Goal: Task Accomplishment & Management: Use online tool/utility

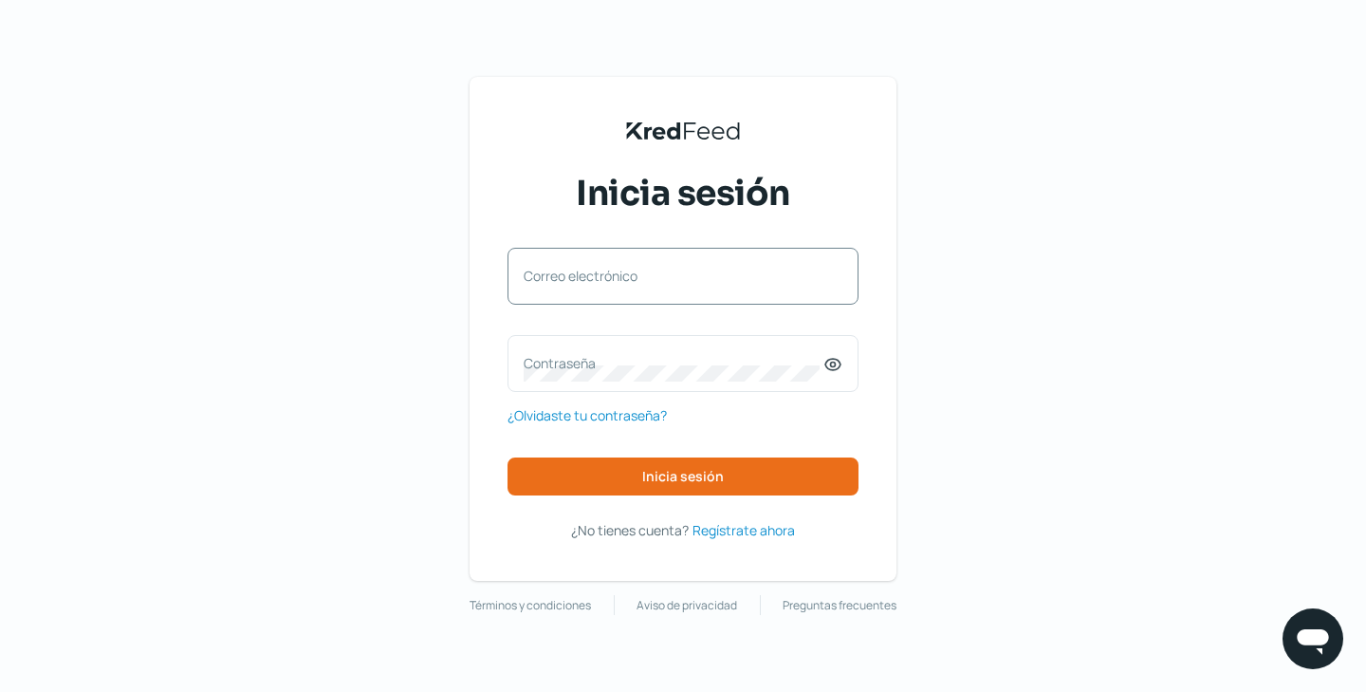
click at [603, 279] on label "Correo electrónico" at bounding box center [674, 276] width 300 height 18
click at [603, 279] on input "Correo electrónico" at bounding box center [683, 285] width 319 height 17
click at [640, 279] on input "Correo electrónico" at bounding box center [683, 285] width 319 height 17
type input "[PERSON_NAME][EMAIL_ADDRESS][DOMAIN_NAME]"
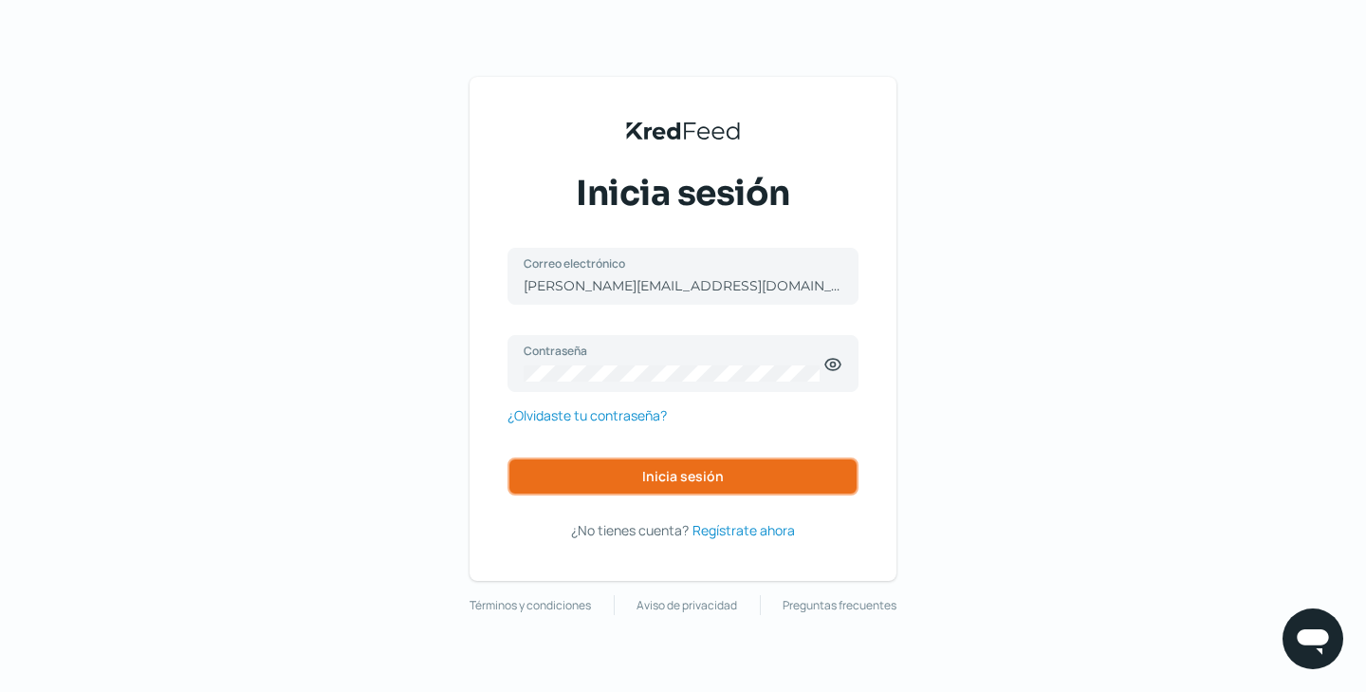
click at [632, 465] on button "Inicia sesión" at bounding box center [683, 476] width 351 height 38
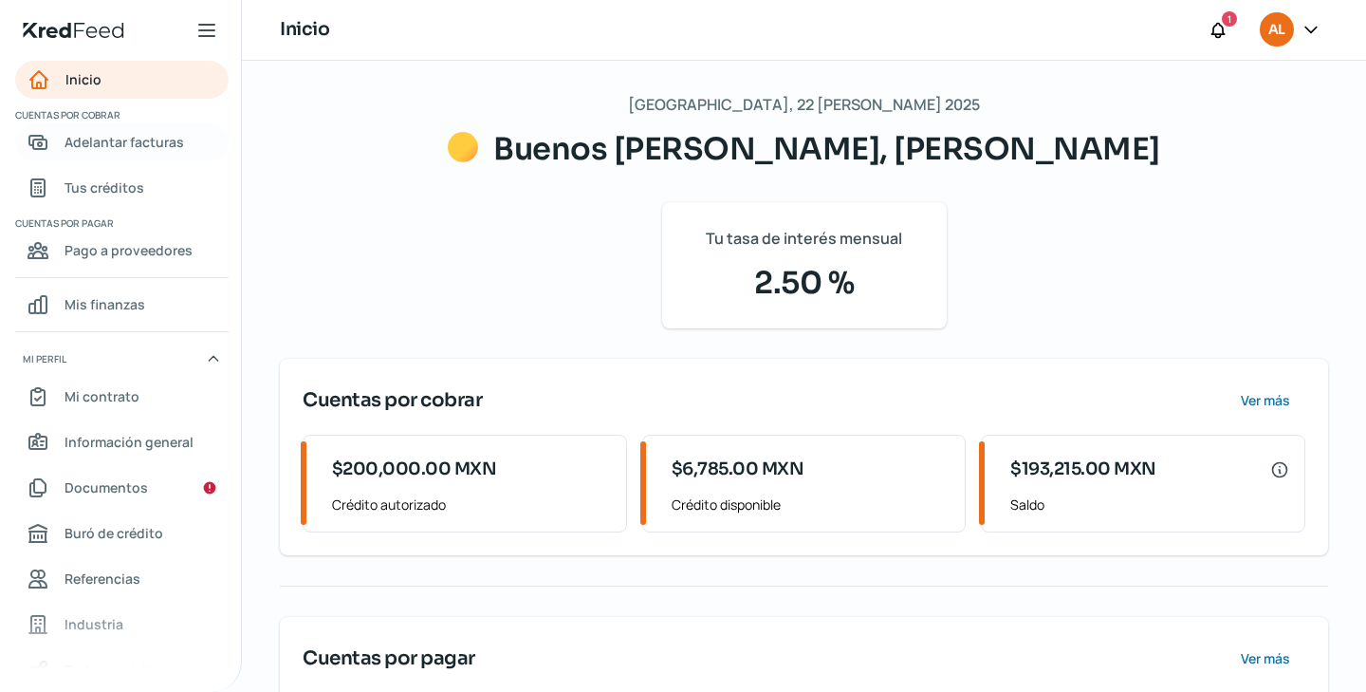
click at [167, 145] on span "Adelantar facturas" at bounding box center [125, 142] width 120 height 24
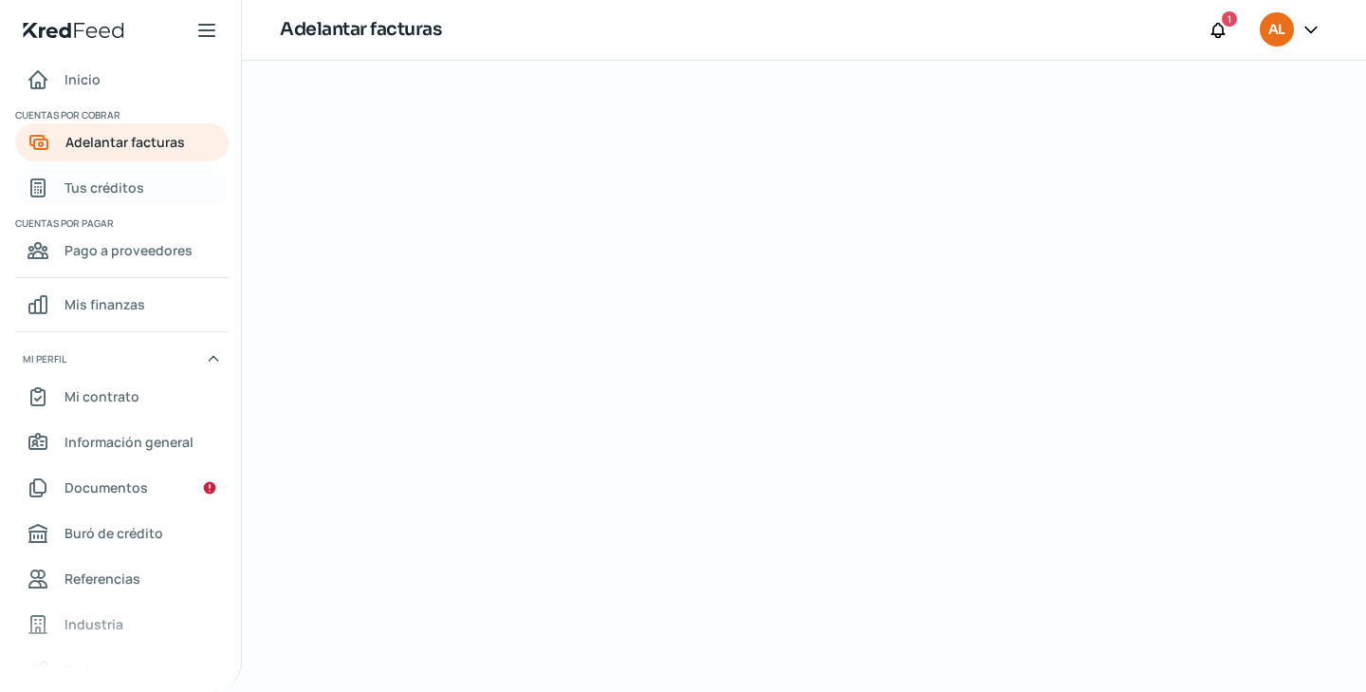
click at [122, 182] on span "Tus créditos" at bounding box center [105, 188] width 80 height 24
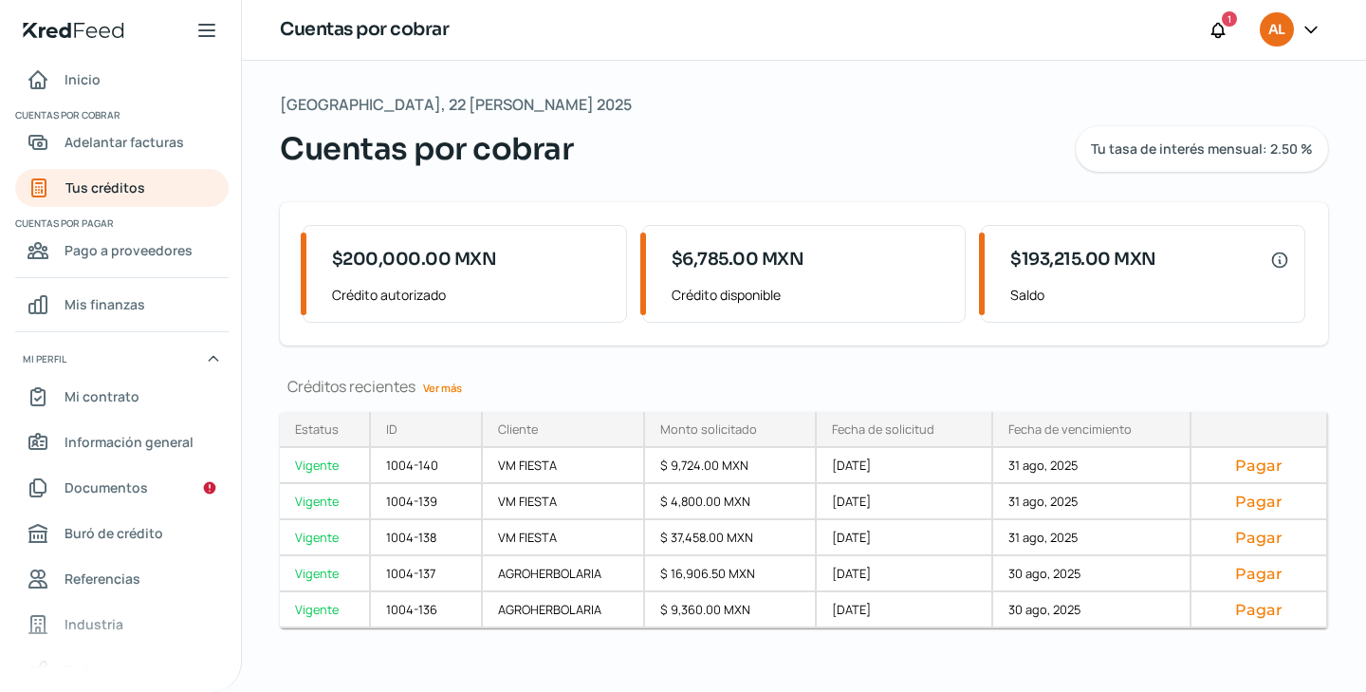
click at [450, 380] on link "Ver más" at bounding box center [443, 387] width 54 height 29
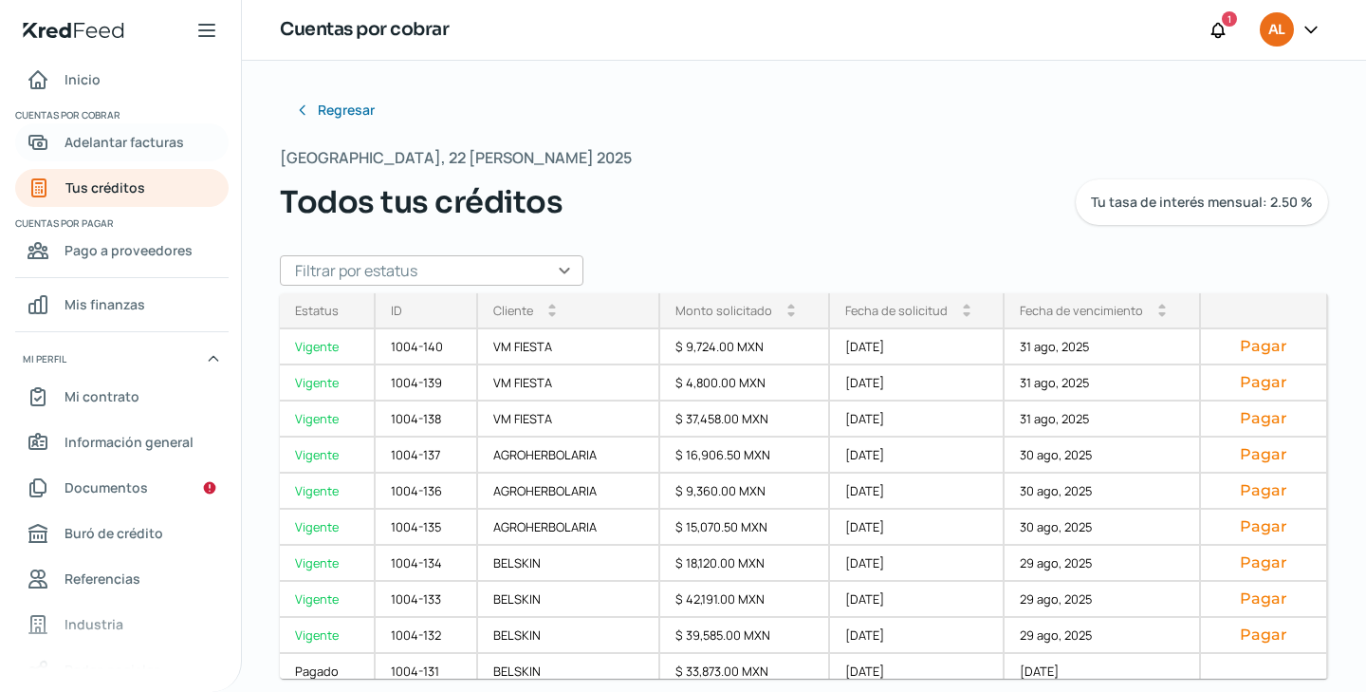
click at [156, 155] on link "Adelantar facturas" at bounding box center [121, 142] width 213 height 38
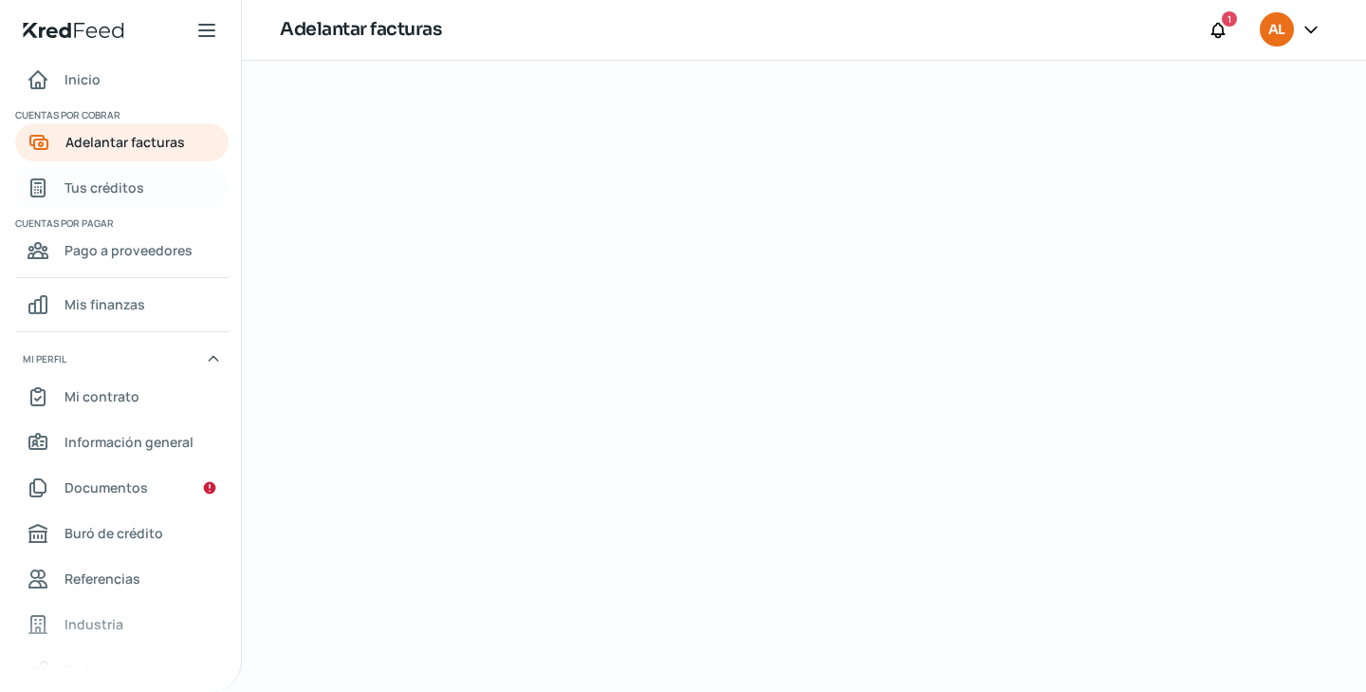
click at [156, 174] on link "Tus créditos" at bounding box center [121, 188] width 213 height 38
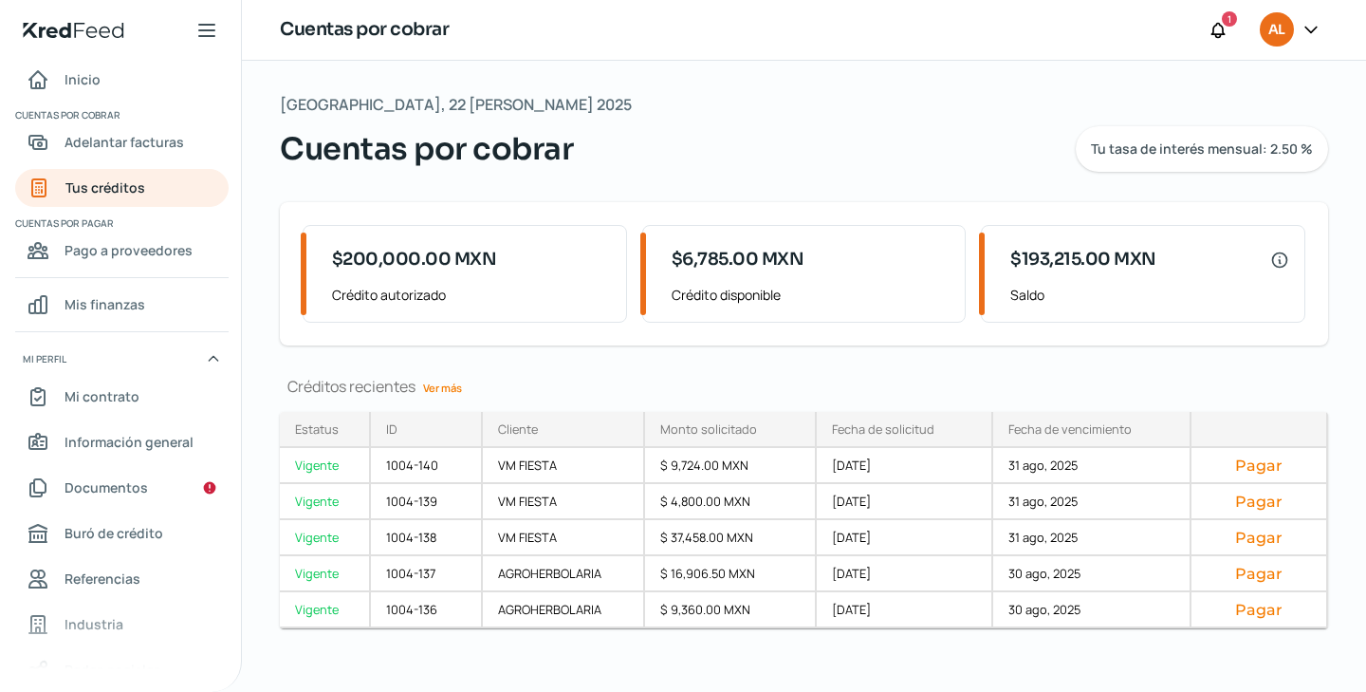
click at [440, 386] on link "Ver más" at bounding box center [443, 387] width 54 height 29
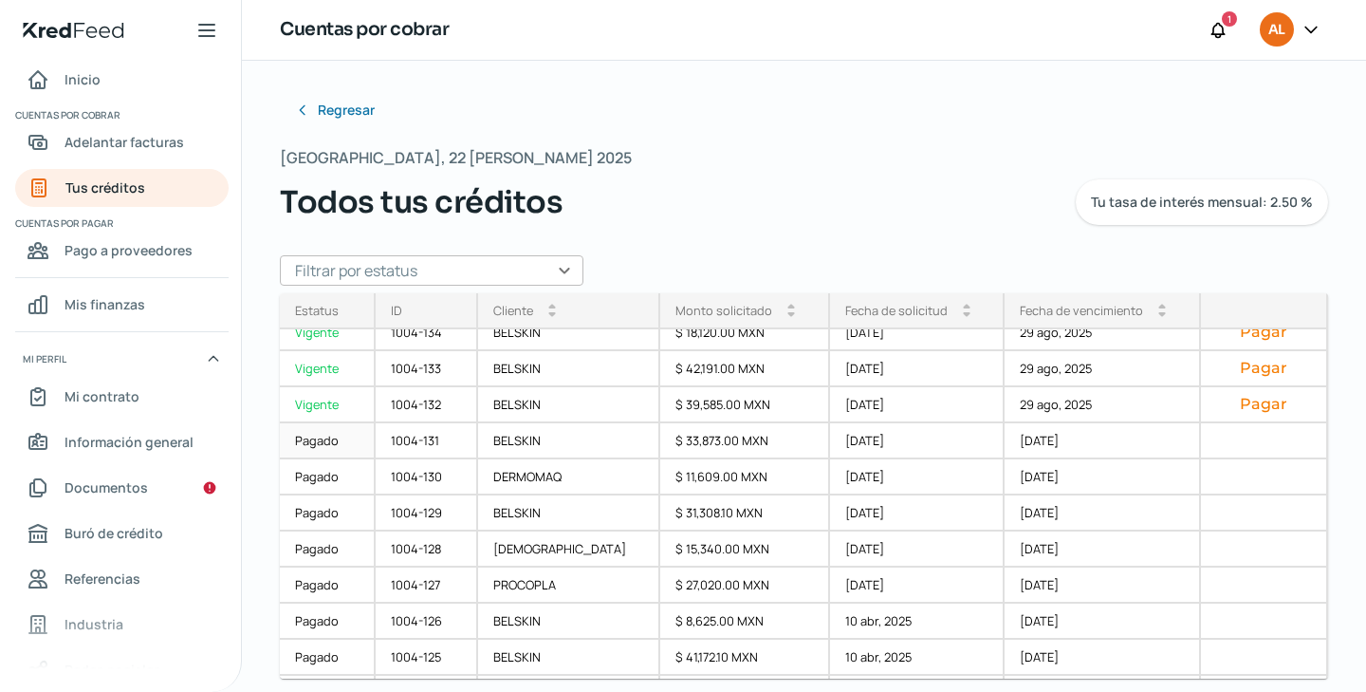
scroll to position [232, 0]
click at [1219, 400] on button "Pagar" at bounding box center [1264, 403] width 96 height 19
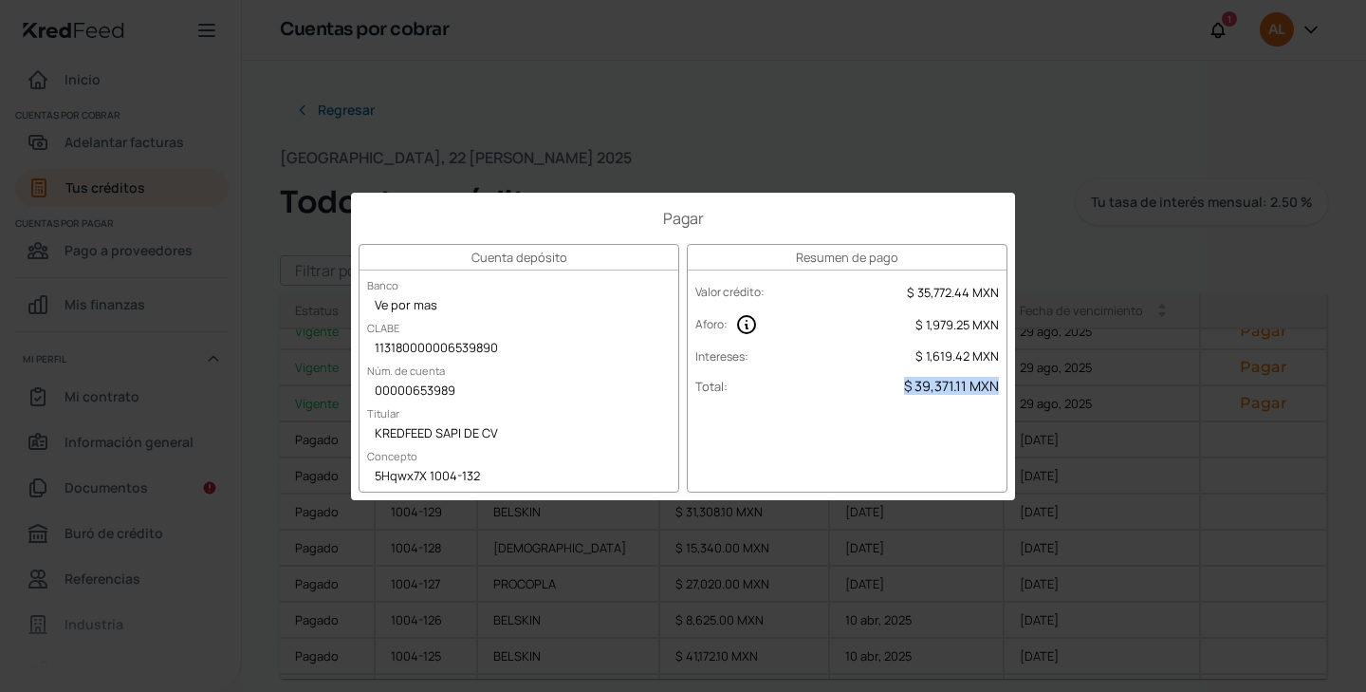
click at [926, 382] on span "$ 39,371.11 MXN" at bounding box center [951, 386] width 95 height 18
click at [1099, 363] on div "Pagar Cuenta depósito Banco Ve por mas [PERSON_NAME] 113180000006539890 Núm. de…" at bounding box center [683, 346] width 1366 height 692
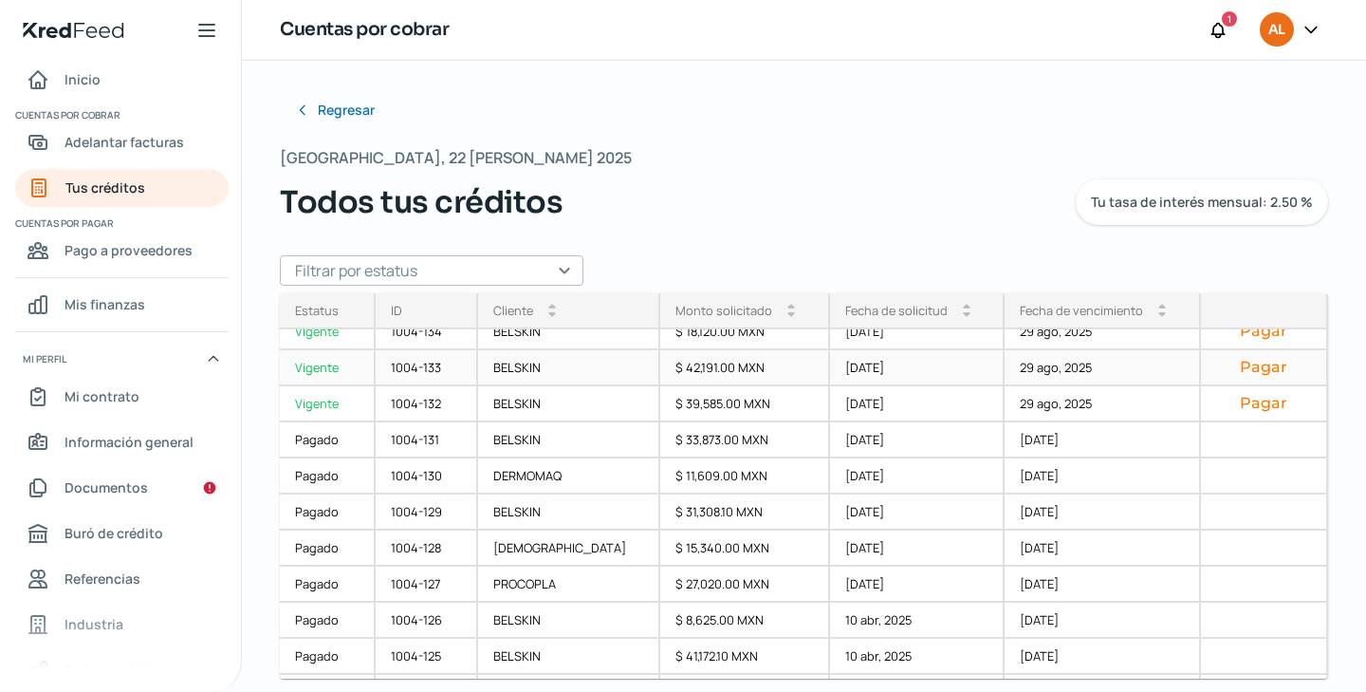
click at [1233, 370] on button "Pagar" at bounding box center [1264, 367] width 96 height 19
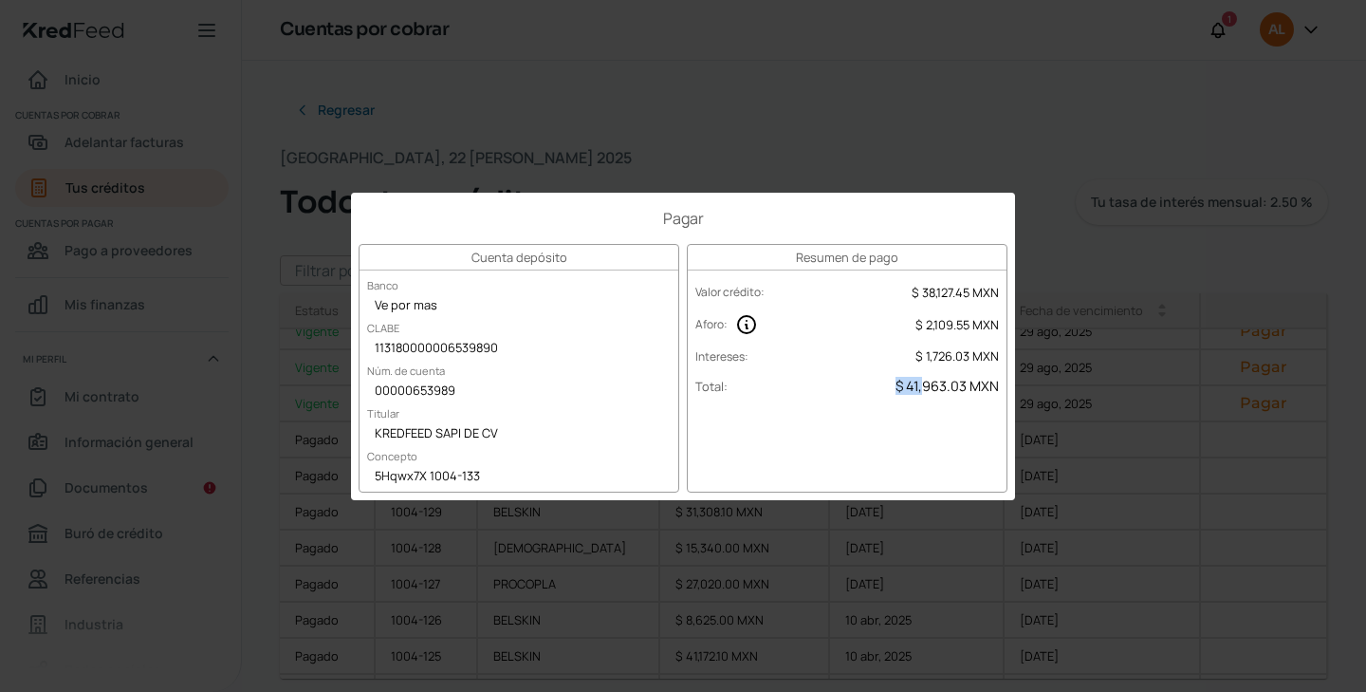
click at [922, 381] on span "$ 41,963.03 MXN" at bounding box center [947, 386] width 103 height 18
click at [944, 386] on span "$ 41,963.03 MXN" at bounding box center [947, 386] width 103 height 18
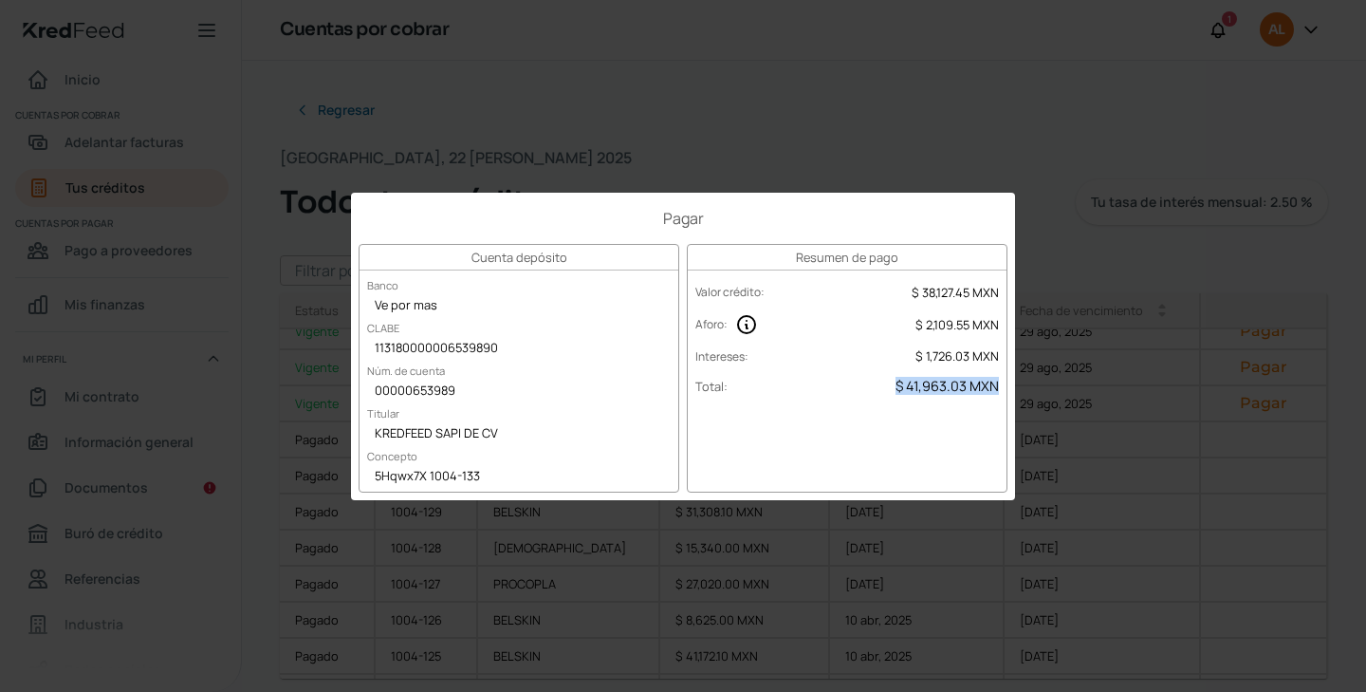
click at [944, 386] on span "$ 41,963.03 MXN" at bounding box center [947, 386] width 103 height 18
